Goal: Obtain resource: Download file/media

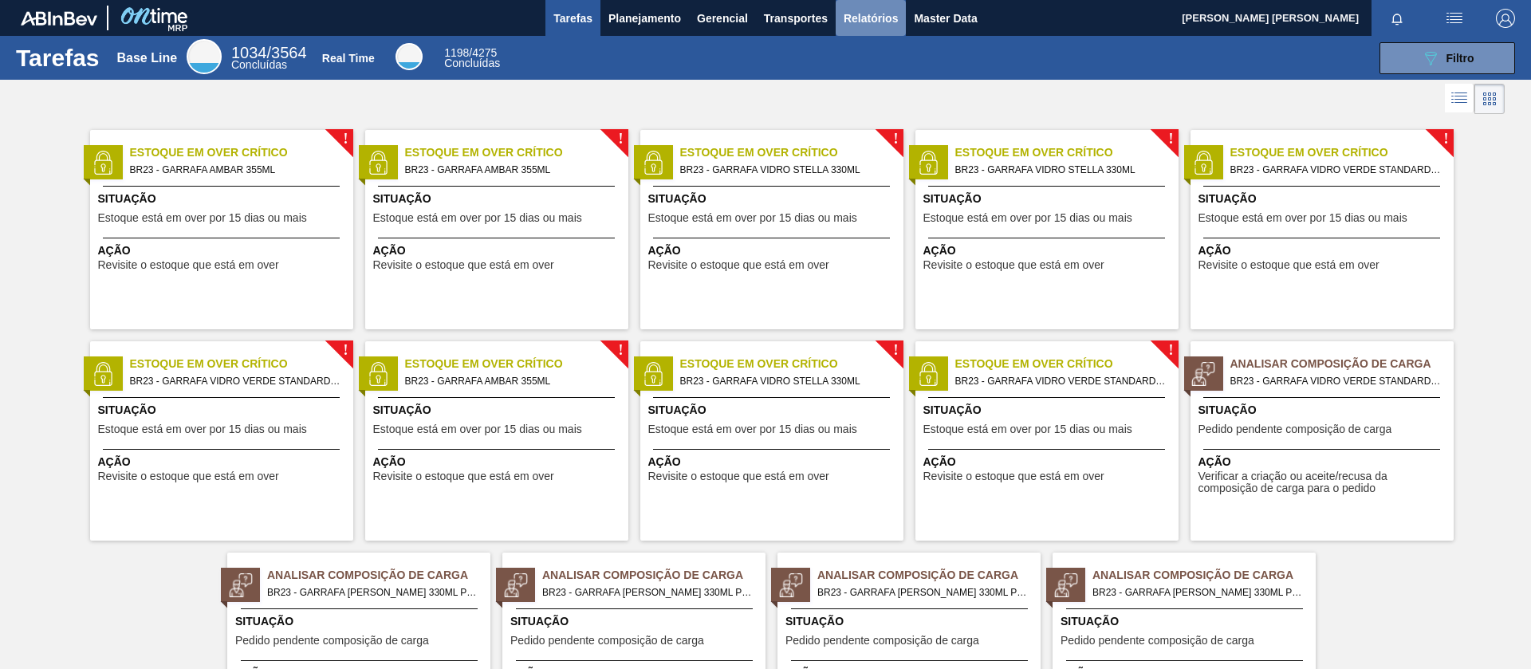
click at [850, 19] on span "Relatórios" at bounding box center [871, 18] width 54 height 19
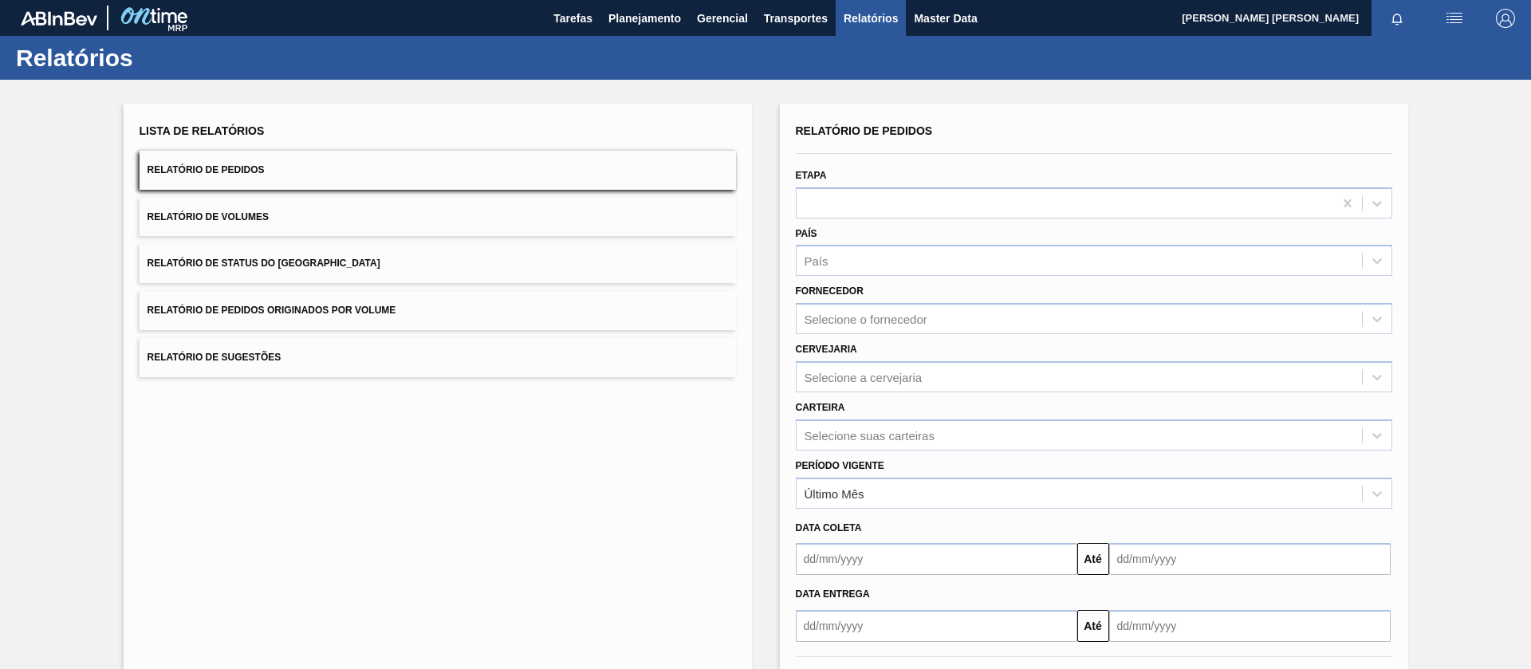
click at [443, 307] on button "Relatório de Pedidos Originados por Volume" at bounding box center [438, 310] width 597 height 39
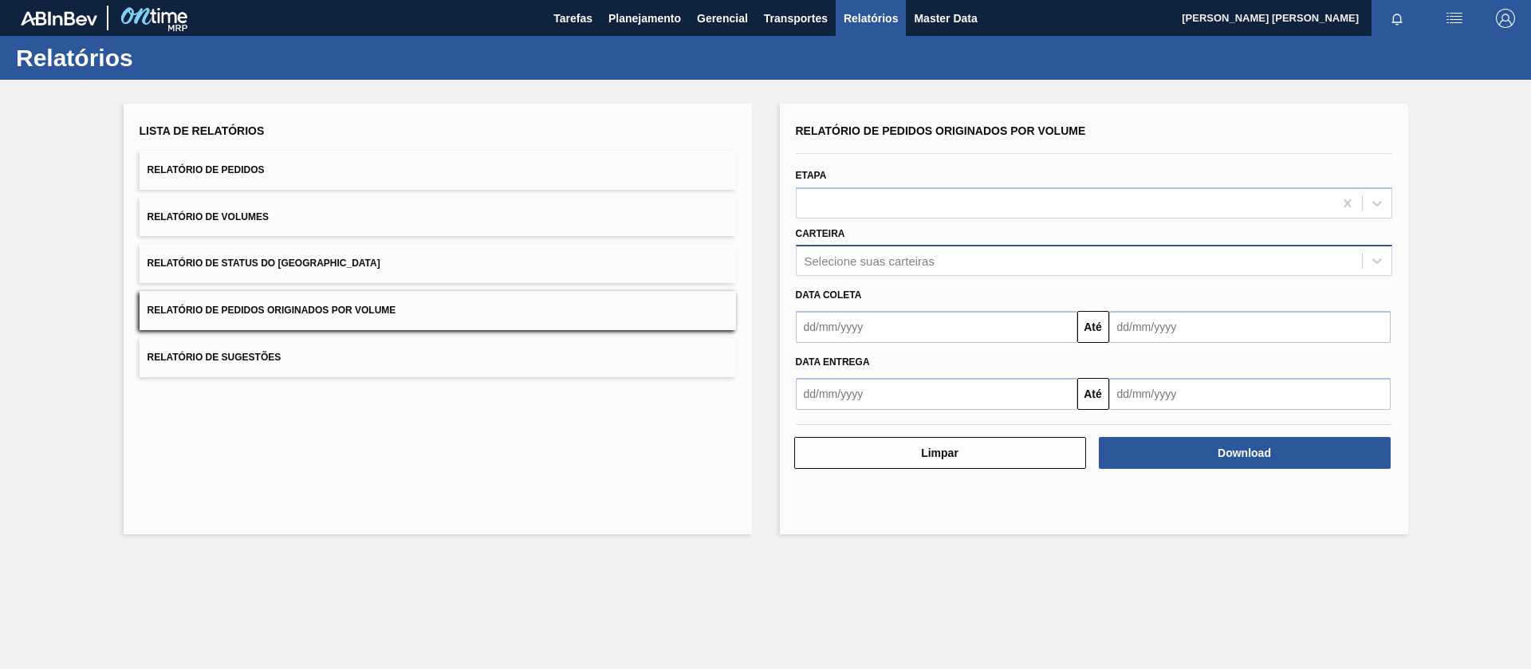
click at [917, 256] on div "Selecione suas carteiras" at bounding box center [870, 261] width 130 height 14
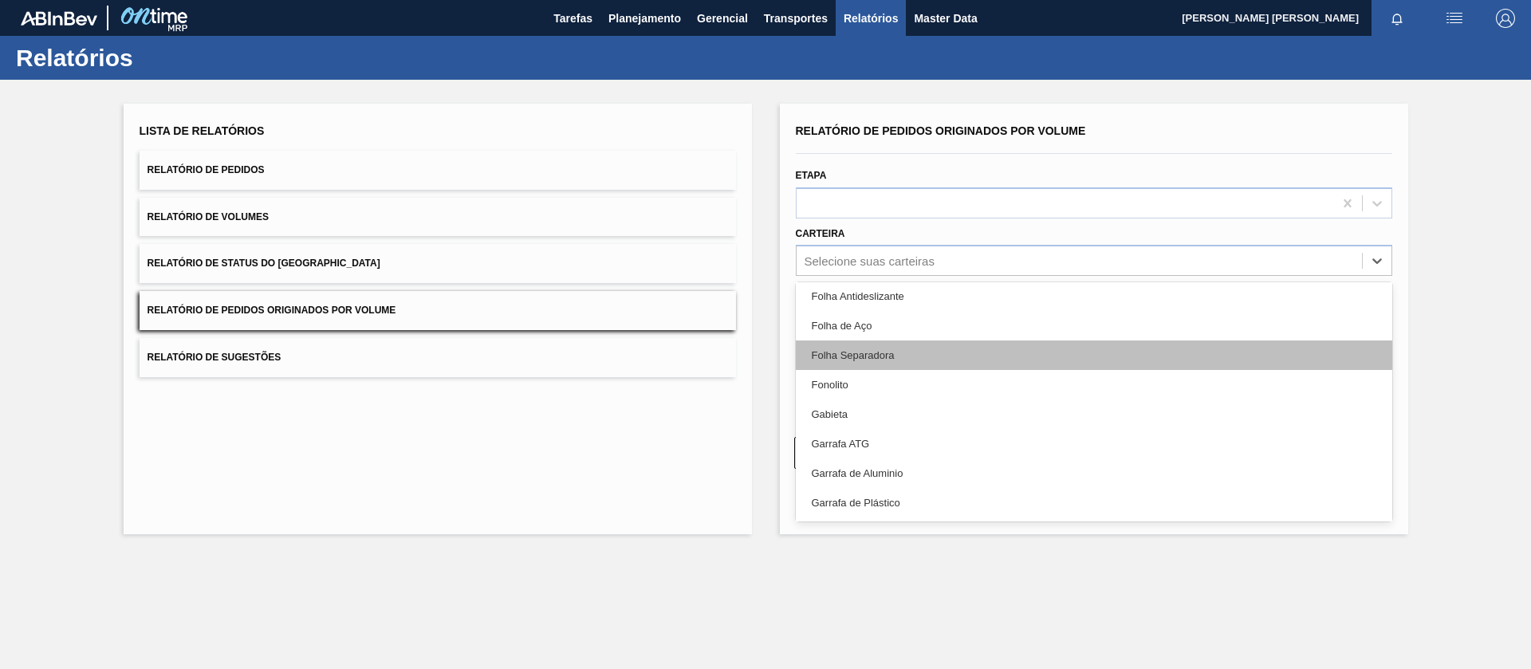
scroll to position [2747, 0]
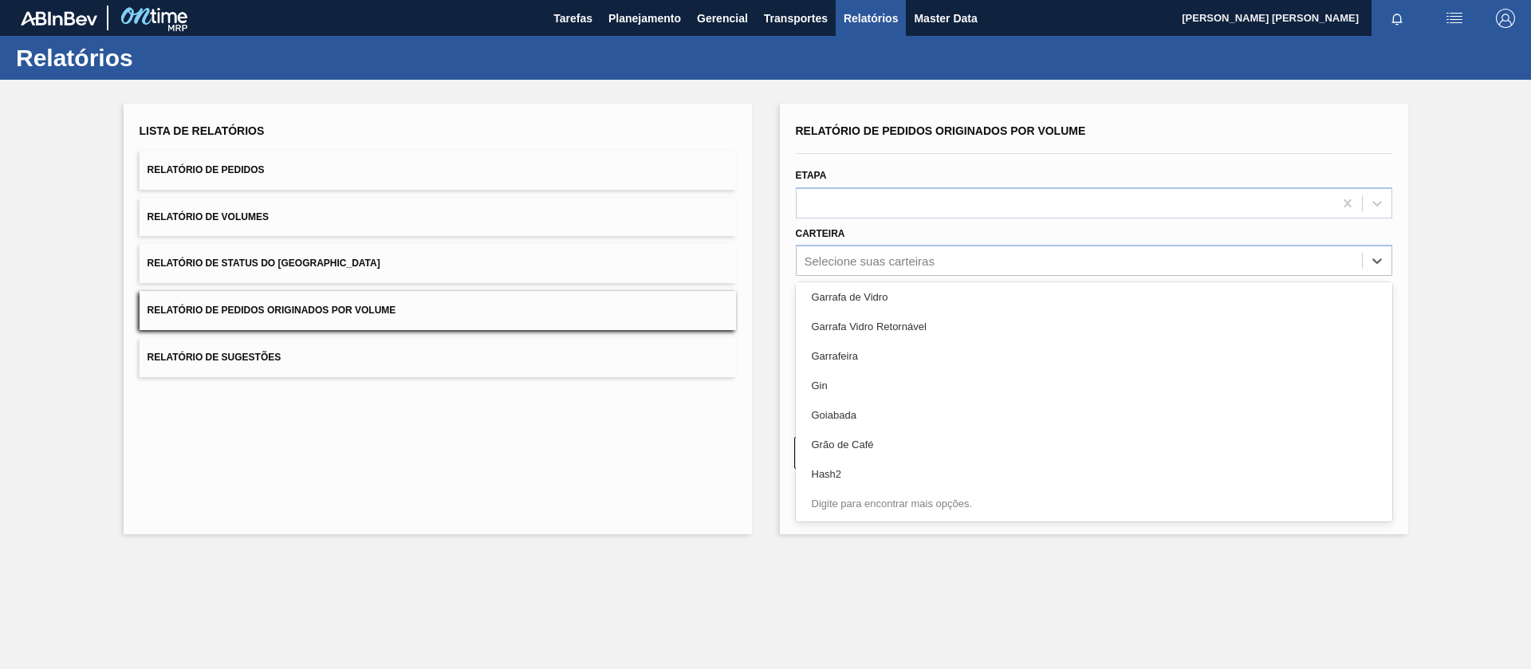
click at [762, 445] on div "Lista de Relatórios Relatório de Pedidos Relatório de Volumes Relatório de Stat…" at bounding box center [765, 317] width 1531 height 475
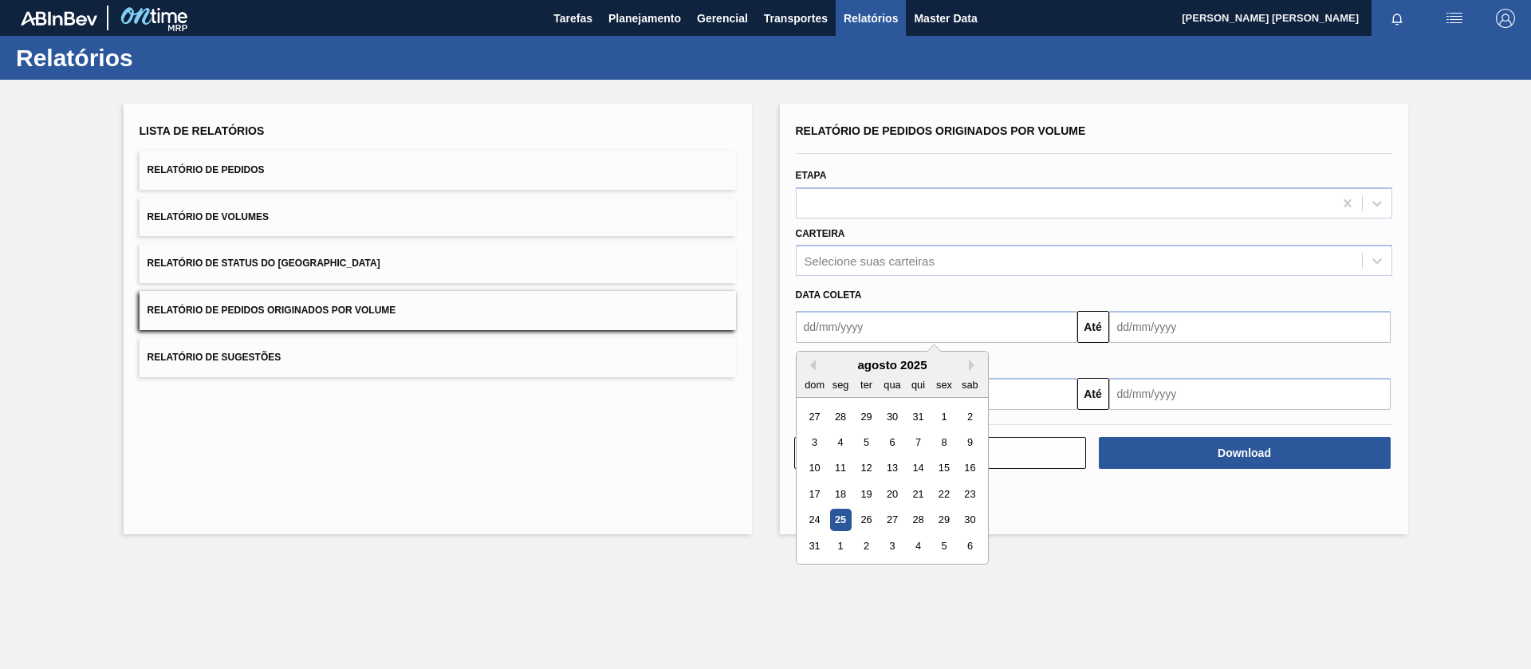
click at [878, 338] on input "text" at bounding box center [937, 327] width 282 height 32
click at [939, 419] on div "1" at bounding box center [944, 417] width 22 height 22
type input "[DATE]"
click at [1203, 323] on input "text" at bounding box center [1250, 327] width 282 height 32
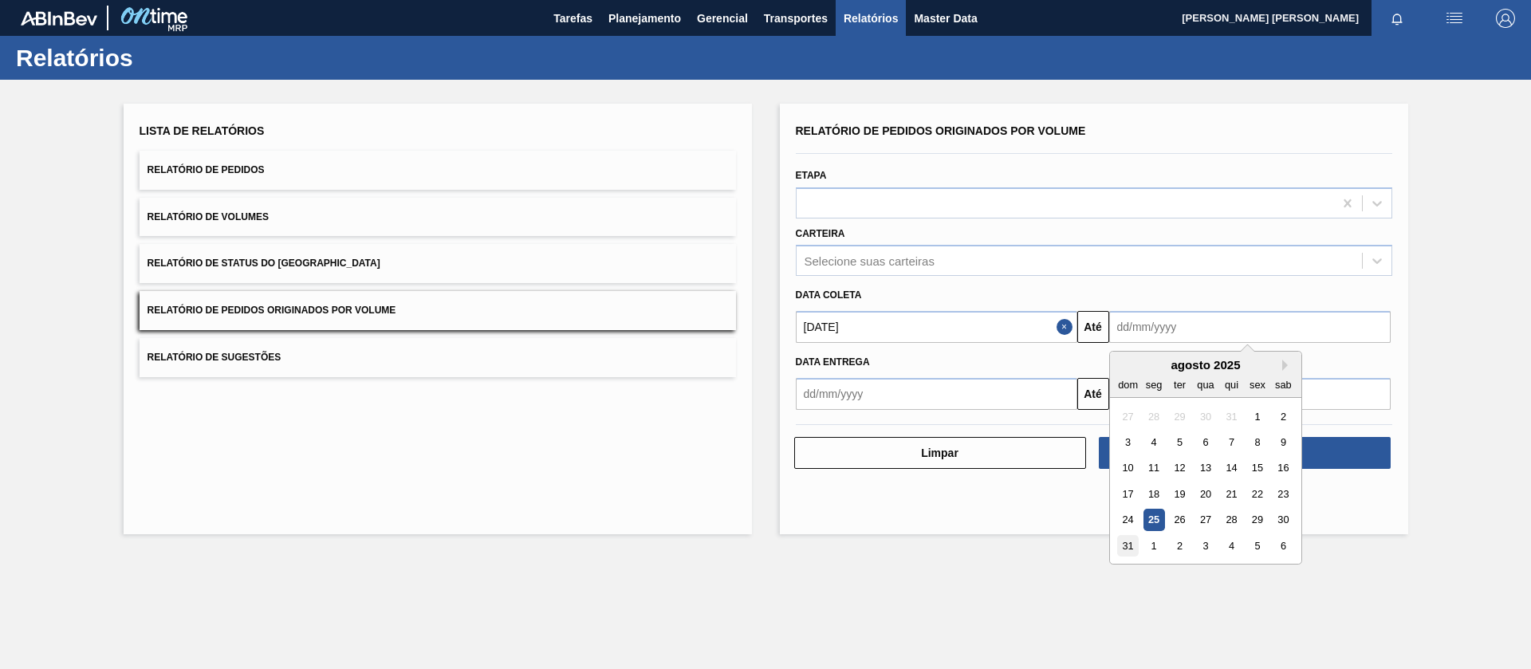
click at [1134, 549] on div "31" at bounding box center [1128, 546] width 22 height 22
type input "[DATE]"
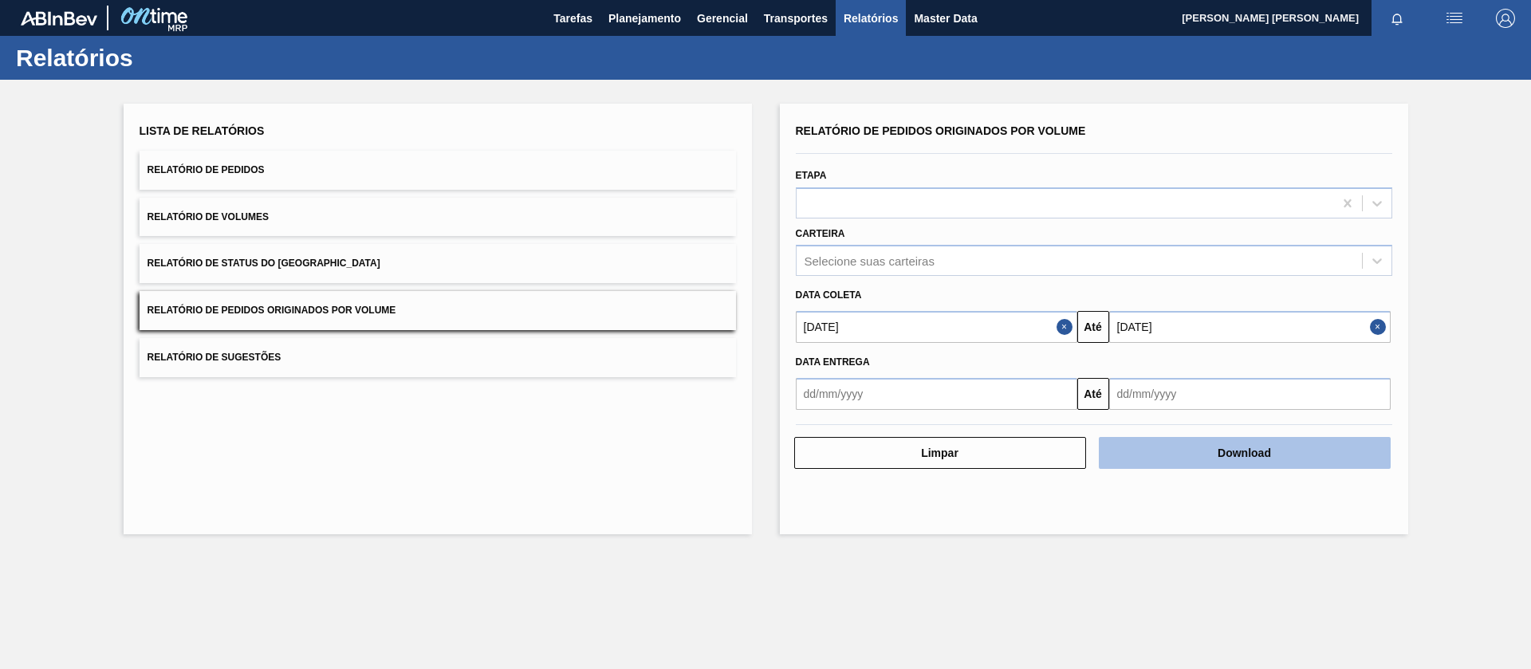
click at [1139, 453] on button "Download" at bounding box center [1245, 453] width 292 height 32
